Goal: Task Accomplishment & Management: Manage account settings

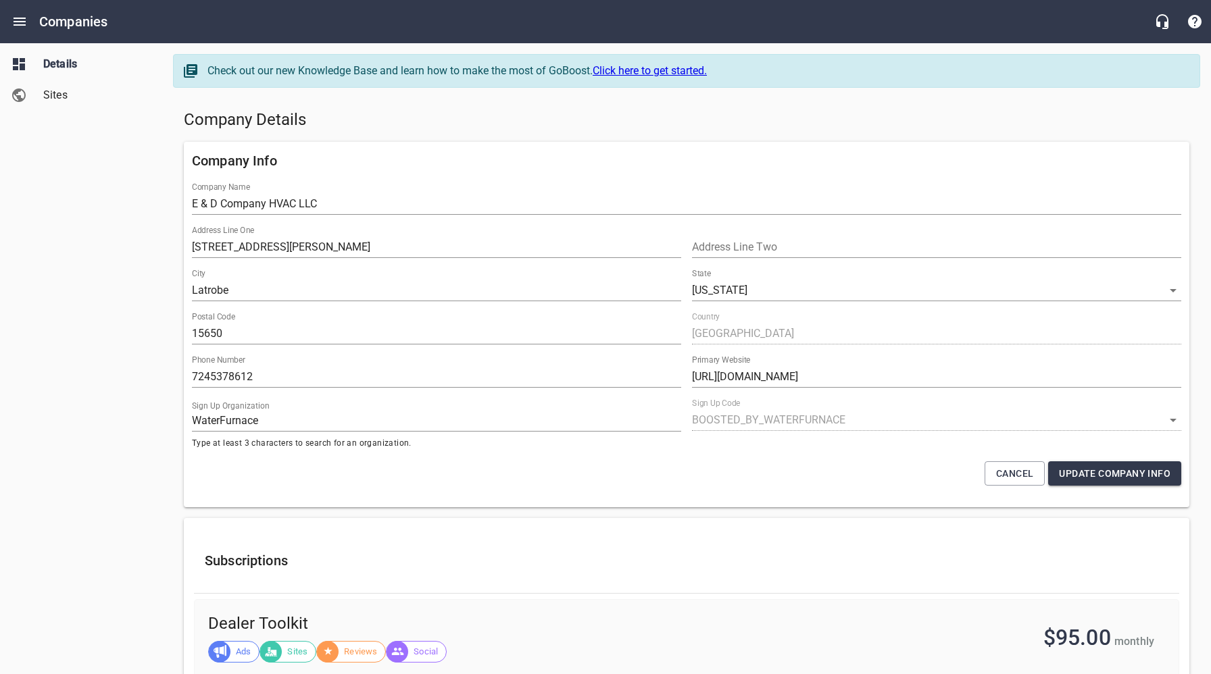
select select "[US_STATE]"
select select "5"
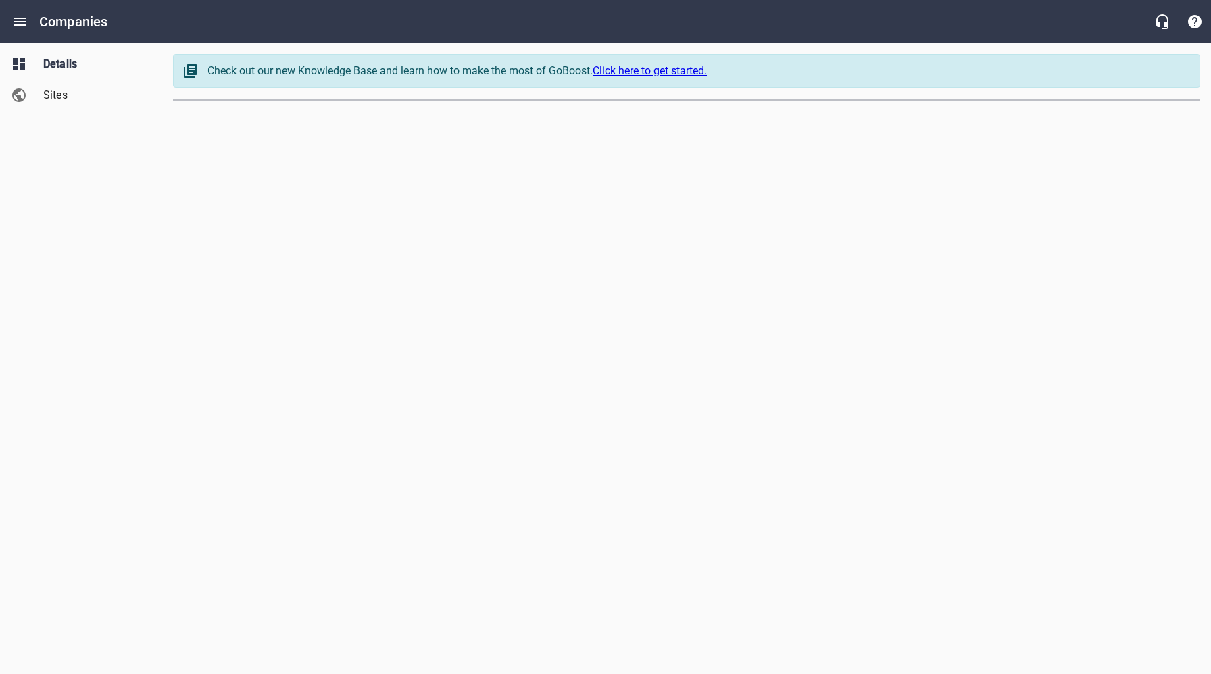
select select "[US_STATE]"
select select "63"
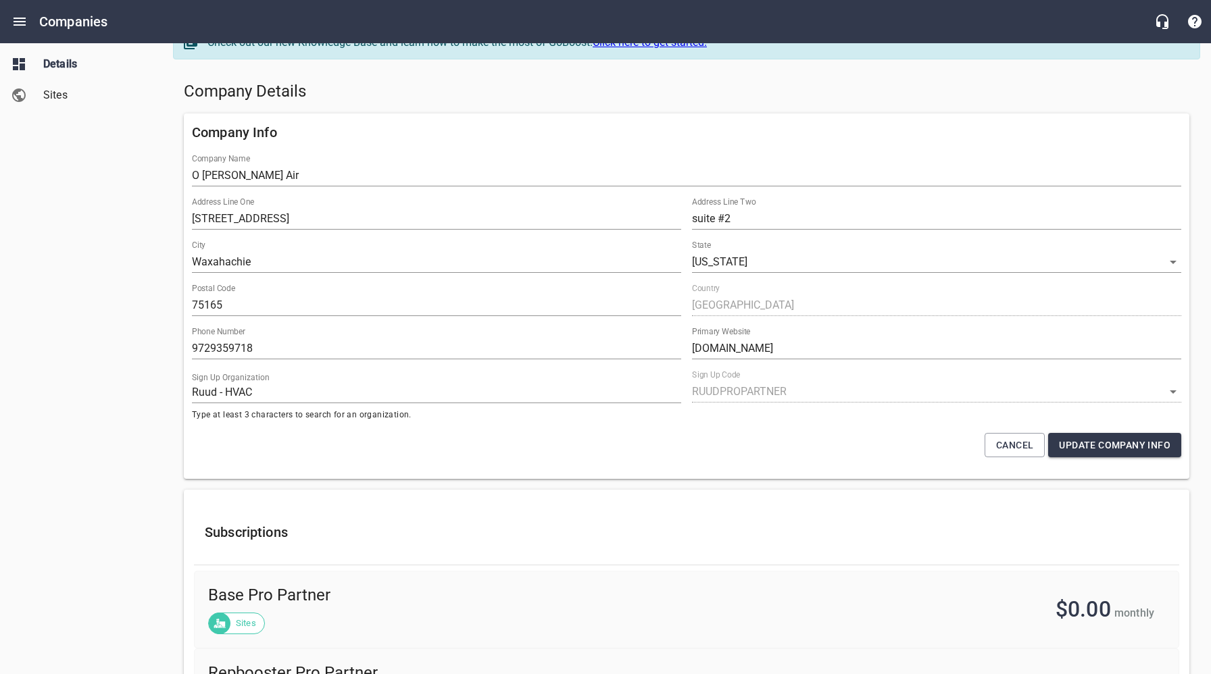
scroll to position [26, 0]
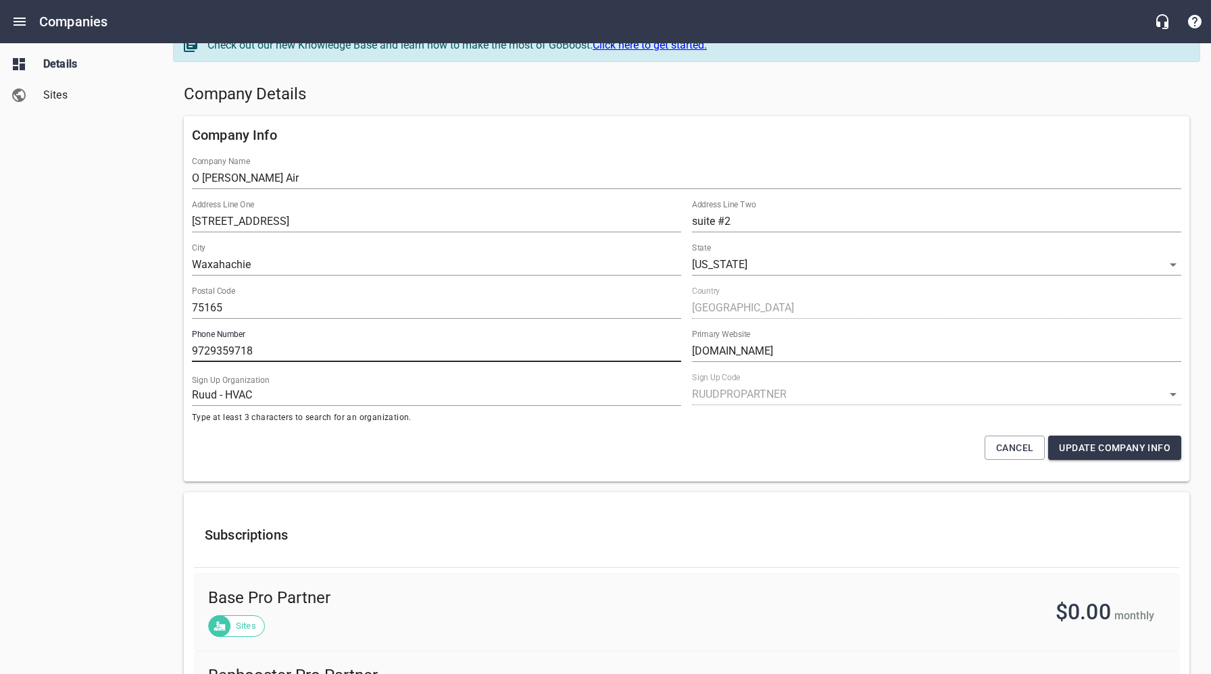
drag, startPoint x: 265, startPoint y: 351, endPoint x: 169, endPoint y: 349, distance: 96.0
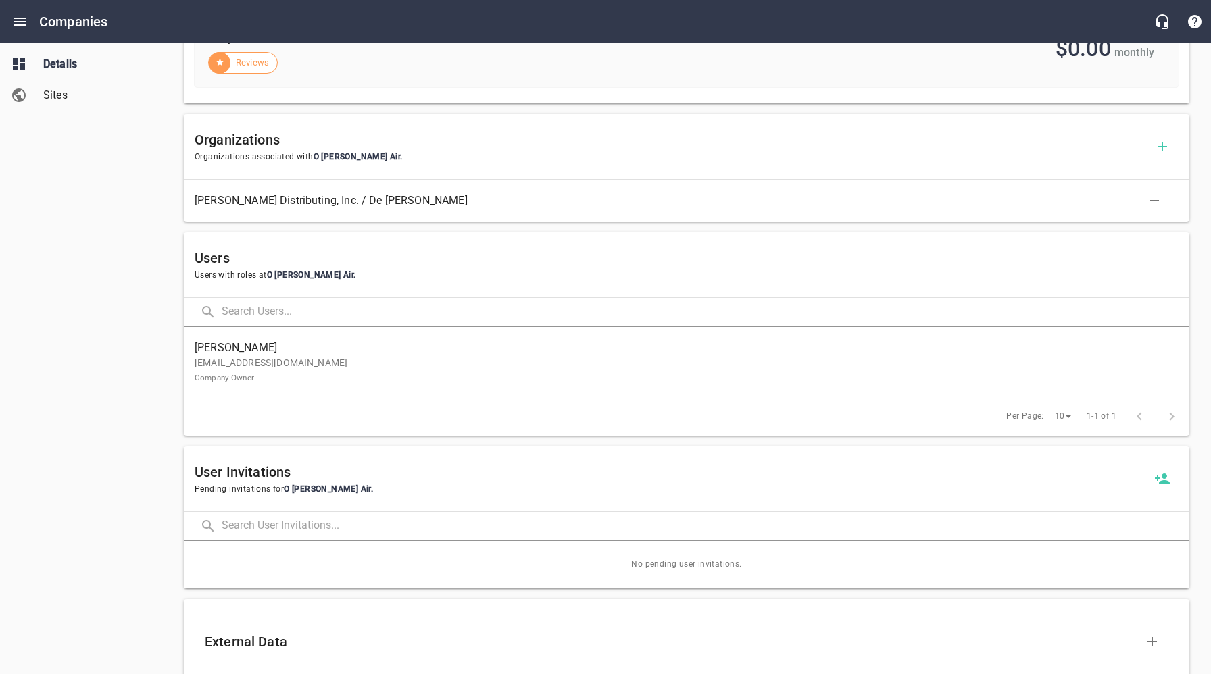
scroll to position [697, 0]
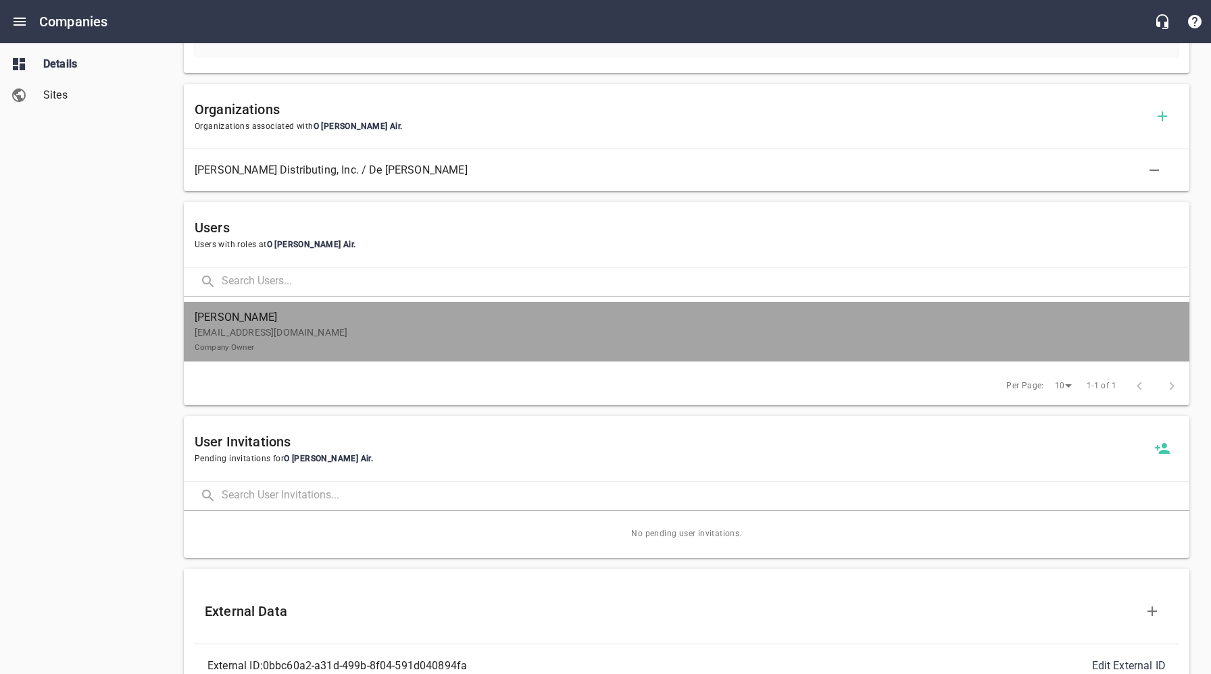
click at [262, 345] on p "[EMAIL_ADDRESS][DOMAIN_NAME] Company Owner" at bounding box center [681, 340] width 973 height 28
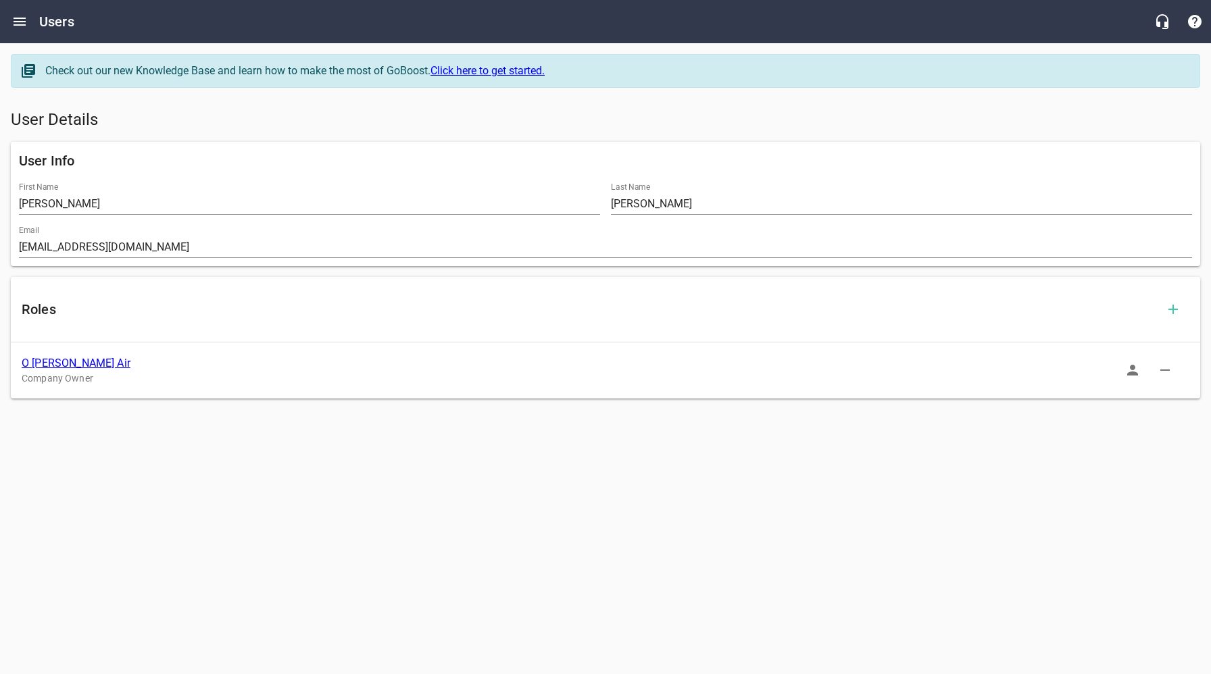
click at [1132, 366] on icon "button" at bounding box center [1132, 370] width 11 height 11
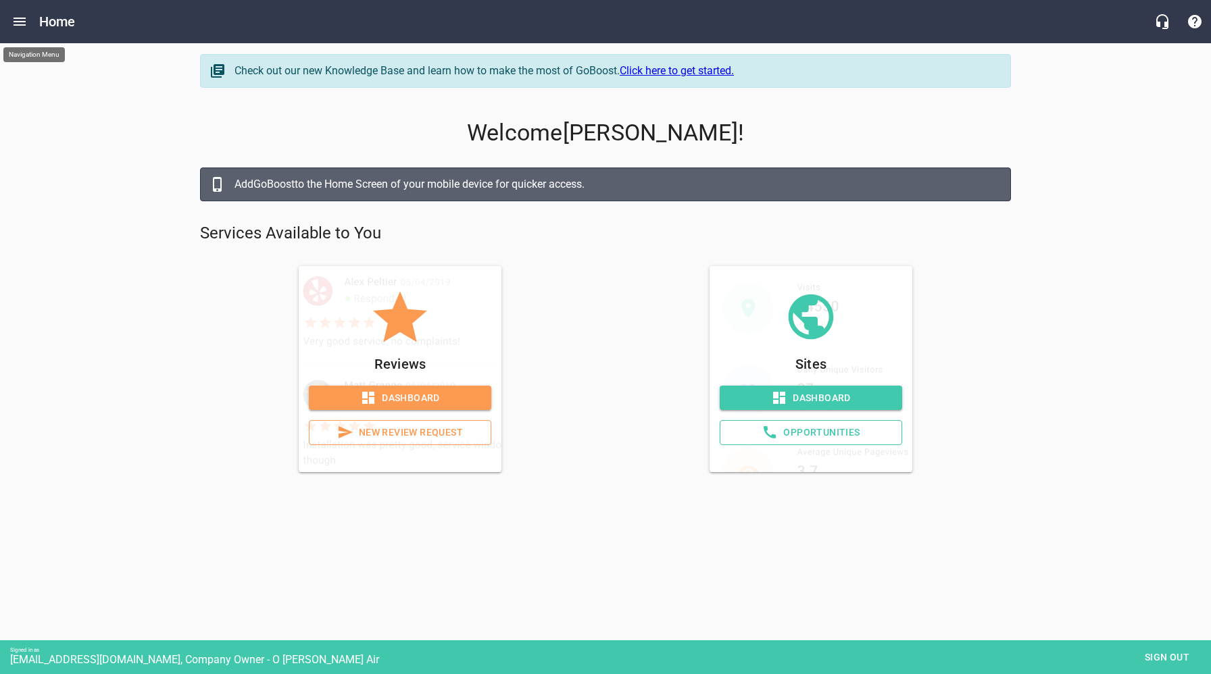
click at [14, 20] on icon "Open drawer" at bounding box center [19, 22] width 16 height 16
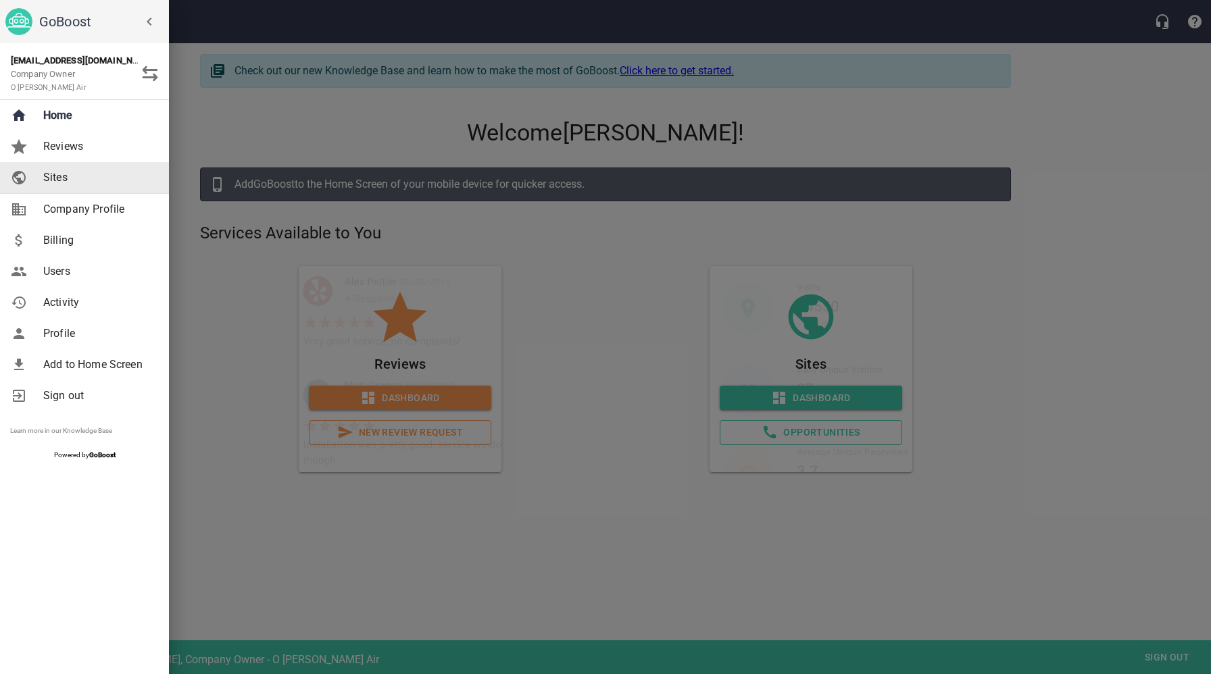
click at [66, 174] on span "Sites" at bounding box center [97, 178] width 109 height 16
